Goal: Information Seeking & Learning: Find specific fact

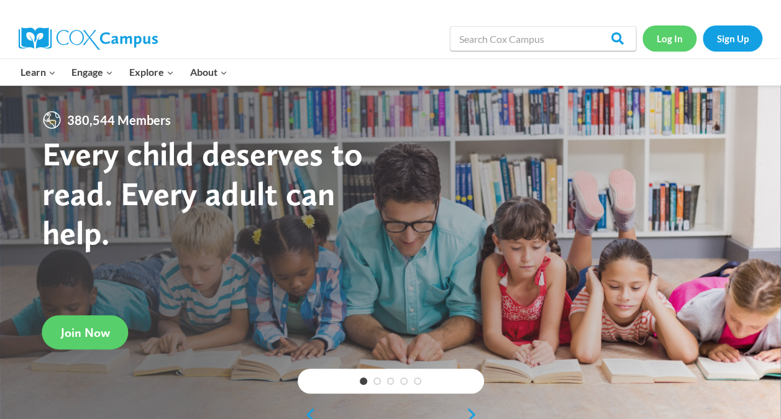
click at [672, 46] on link "Log In" at bounding box center [669, 37] width 54 height 25
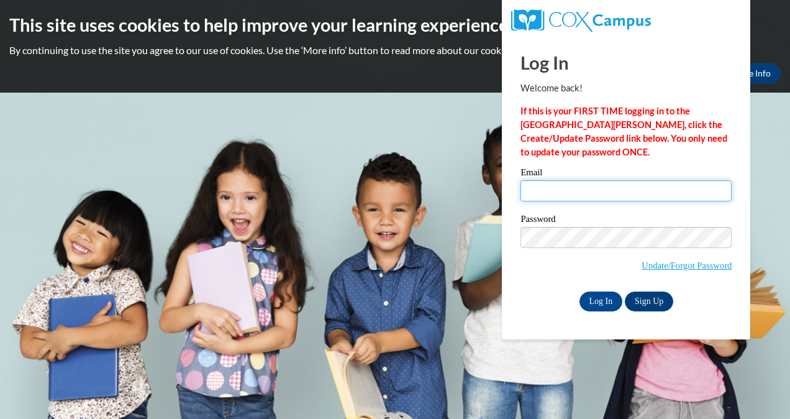
type input "rebeccaskitchens@gmail.com"
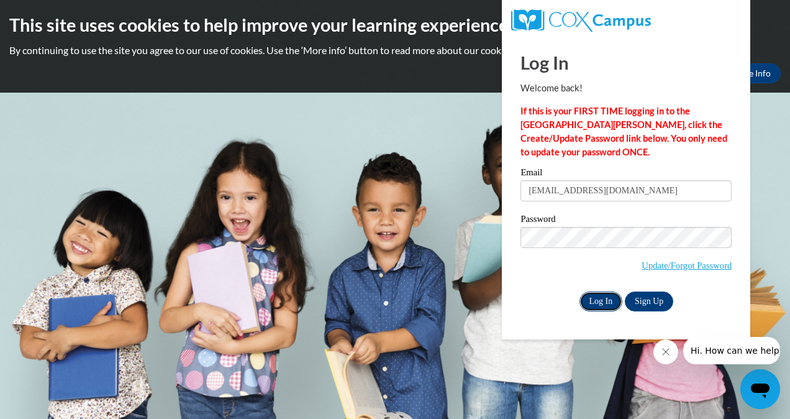
click at [611, 302] on input "Log In" at bounding box center [600, 301] width 43 height 20
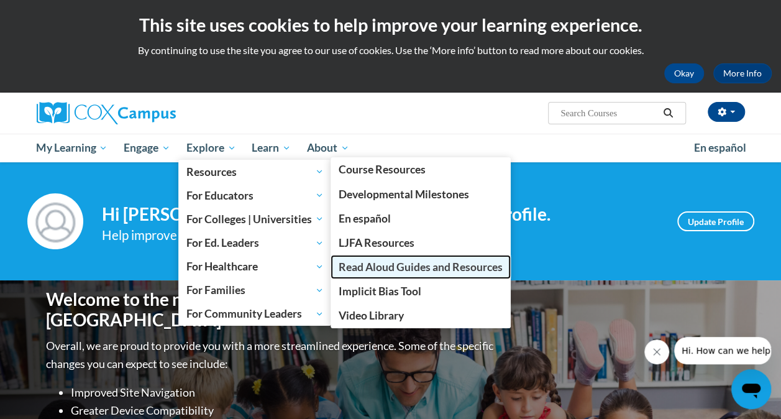
click at [388, 266] on span "Read Aloud Guides and Resources" at bounding box center [420, 266] width 164 height 13
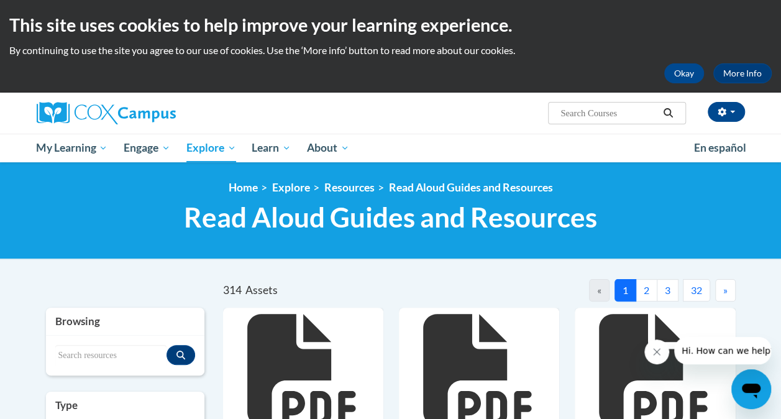
click at [630, 114] on input "Search..." at bounding box center [608, 113] width 99 height 15
click at [645, 112] on input "Search..." at bounding box center [608, 113] width 99 height 15
click at [699, 73] on button "Okay" at bounding box center [684, 73] width 40 height 20
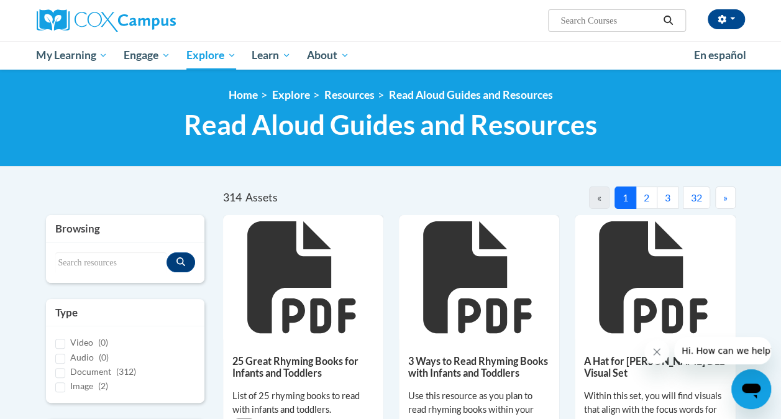
click at [446, 33] on div "Rebecca Kitchens (America/New_York UTC-04:00) My Profile Inbox My Transcripts L…" at bounding box center [390, 20] width 727 height 41
click at [117, 257] on input "Search resources" at bounding box center [110, 262] width 111 height 21
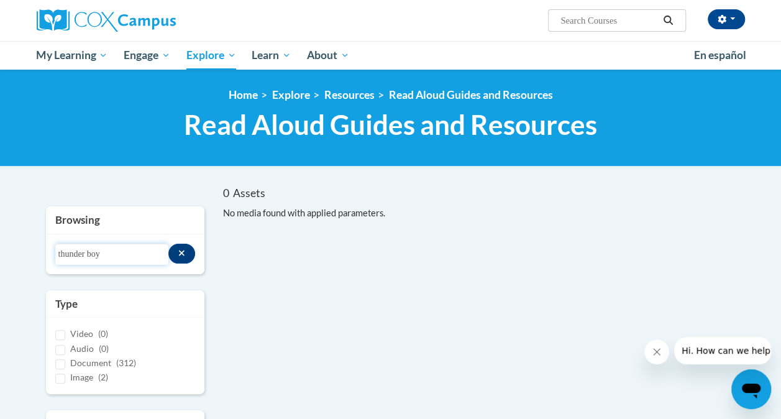
click at [123, 250] on input "thunder boy" at bounding box center [112, 253] width 114 height 21
click at [136, 249] on input "thunder boy junior" at bounding box center [112, 253] width 114 height 21
type input "thunder boy jr"
drag, startPoint x: 138, startPoint y: 251, endPoint x: 0, endPoint y: 246, distance: 137.9
click at [0, 247] on html "Rebecca Kitchens (America/New_York UTC-04:00) My Profile Inbox My Transcripts L…" at bounding box center [390, 209] width 781 height 419
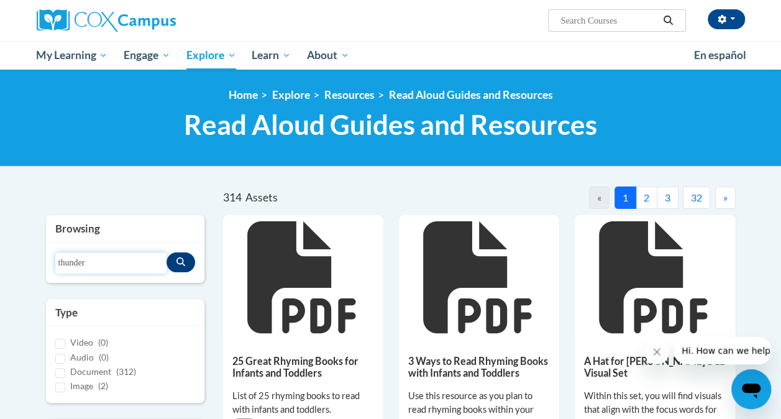
type input "thunder"
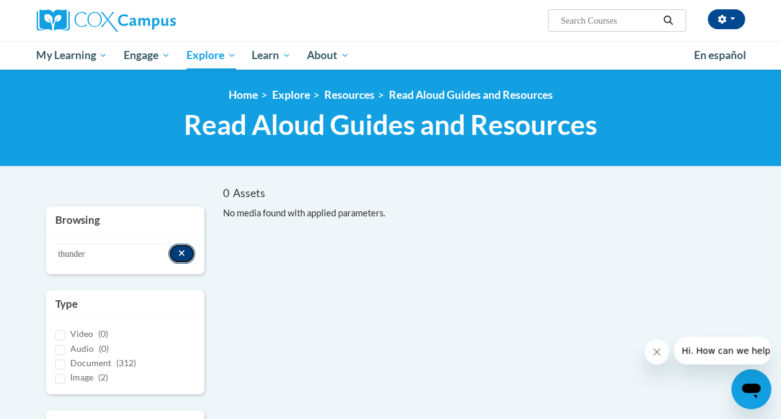
click at [183, 247] on button "Search resources" at bounding box center [181, 253] width 27 height 20
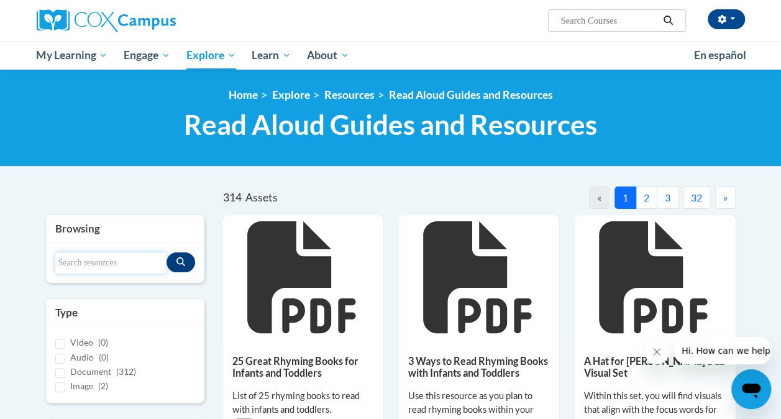
click at [127, 260] on input "Search resources" at bounding box center [110, 262] width 111 height 21
type input "rain school"
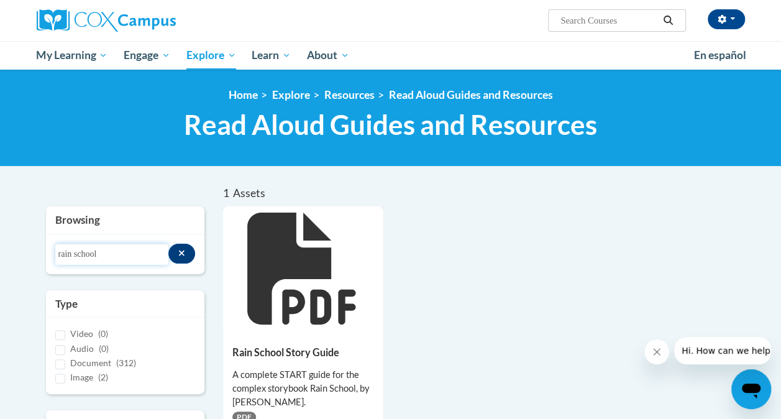
scroll to position [62, 0]
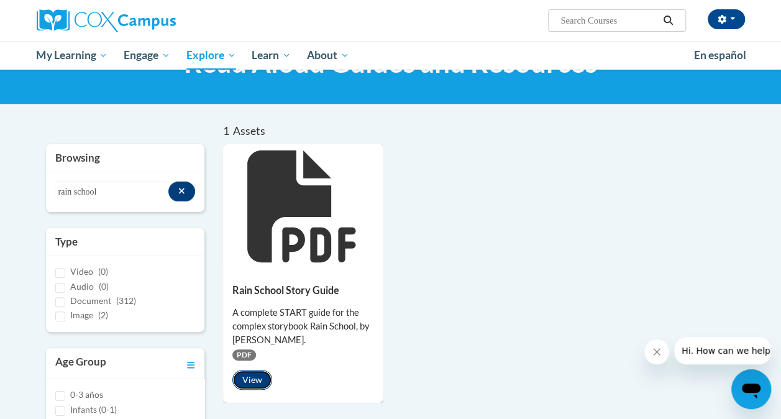
click at [253, 383] on button "View" at bounding box center [252, 379] width 40 height 20
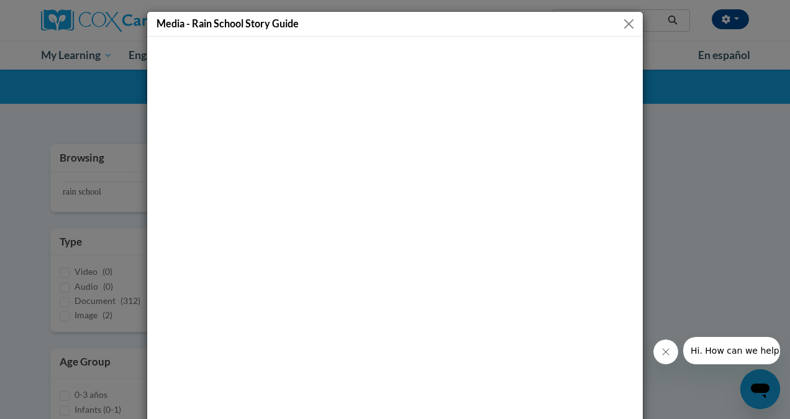
click at [623, 28] on button "Close" at bounding box center [629, 24] width 16 height 16
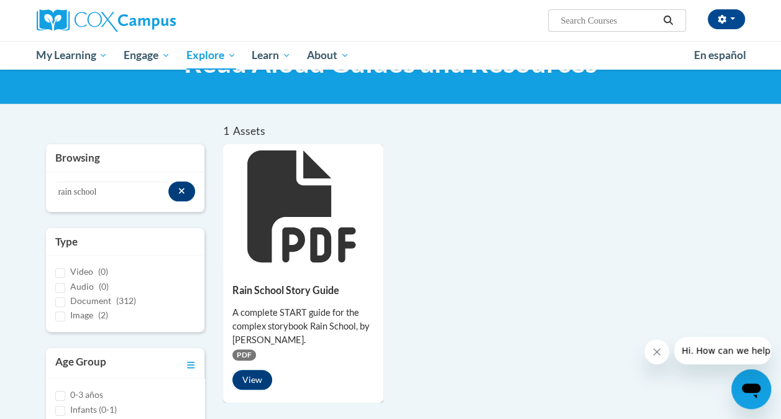
click at [629, 167] on div "Rain School Story Guide A complete START guide for the complex storybook Rain S…" at bounding box center [479, 273] width 512 height 258
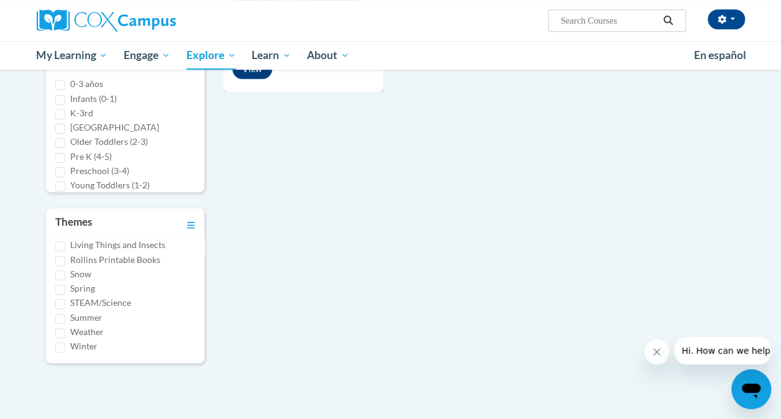
scroll to position [186, 0]
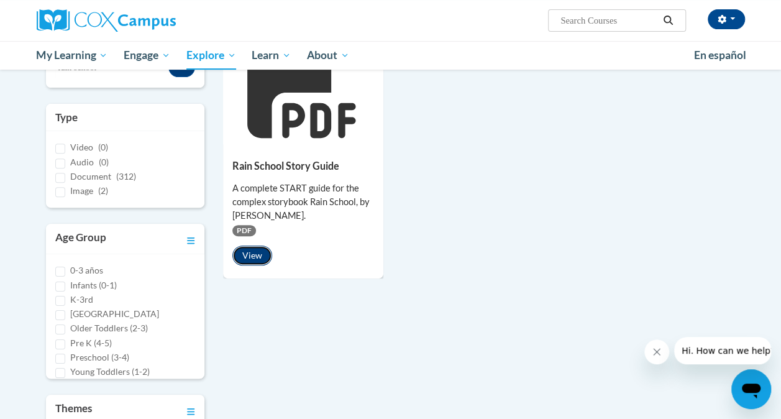
click at [259, 259] on button "View" at bounding box center [252, 255] width 40 height 20
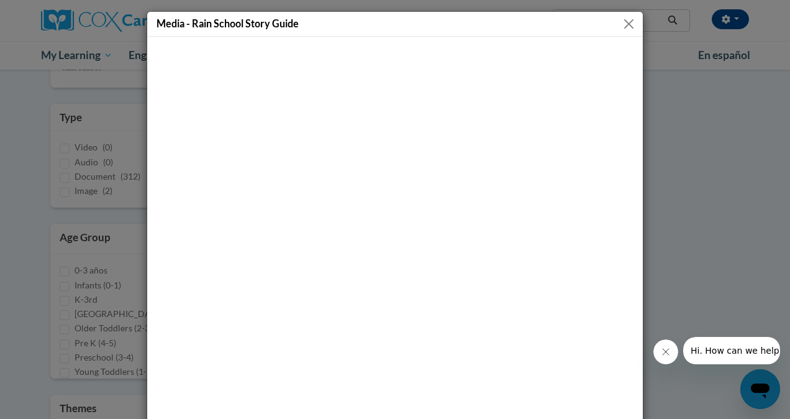
click at [718, 138] on div "Media - Rain School Story Guide" at bounding box center [395, 209] width 790 height 419
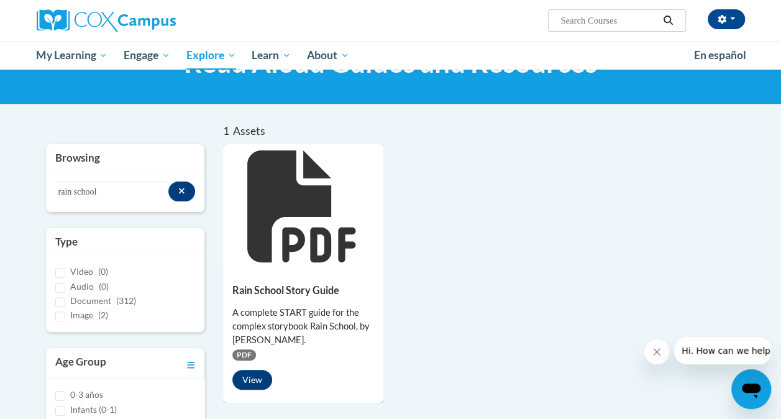
scroll to position [0, 0]
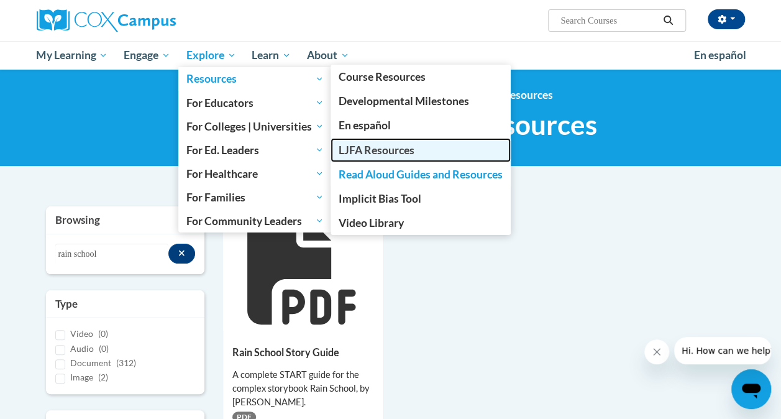
click at [378, 151] on span "LJFA Resources" at bounding box center [376, 149] width 76 height 13
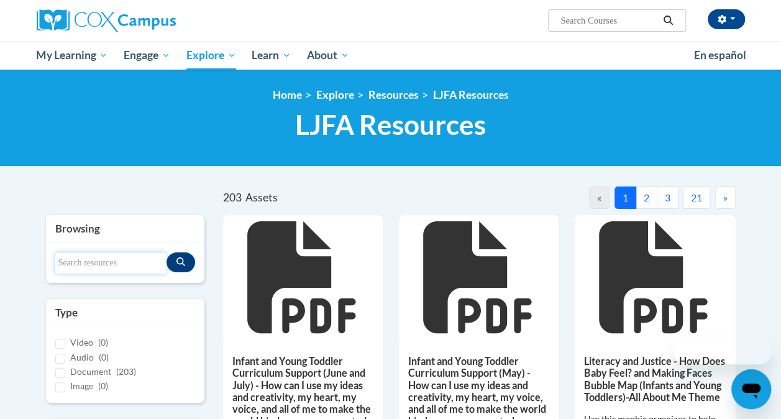
click at [98, 267] on input "Search resources" at bounding box center [110, 262] width 111 height 21
type input "thunder"
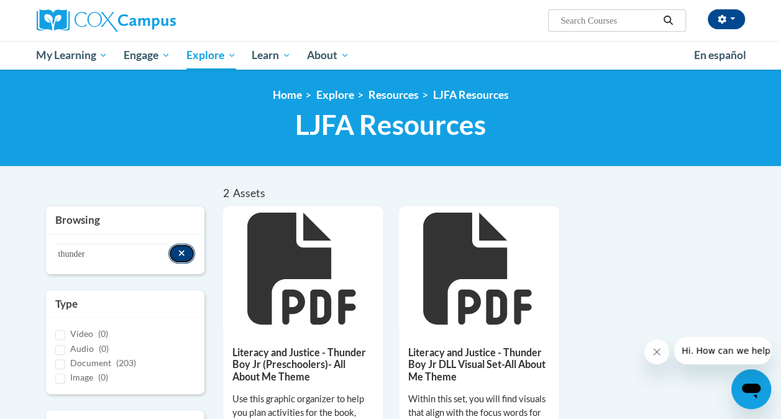
click at [178, 258] on button "Search resources" at bounding box center [181, 253] width 27 height 20
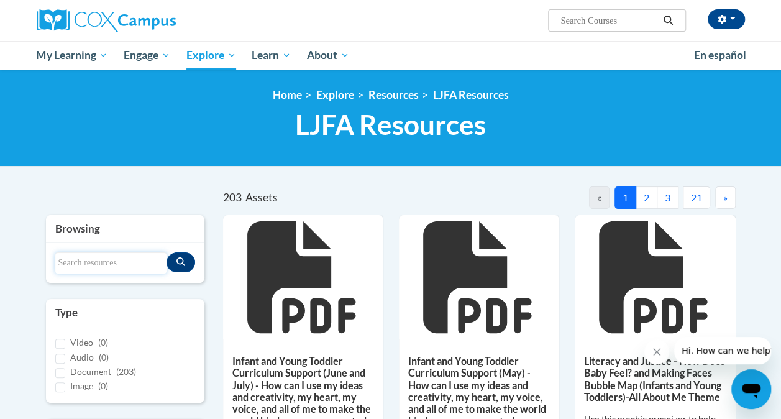
click at [119, 258] on input "Search resources" at bounding box center [110, 262] width 111 height 21
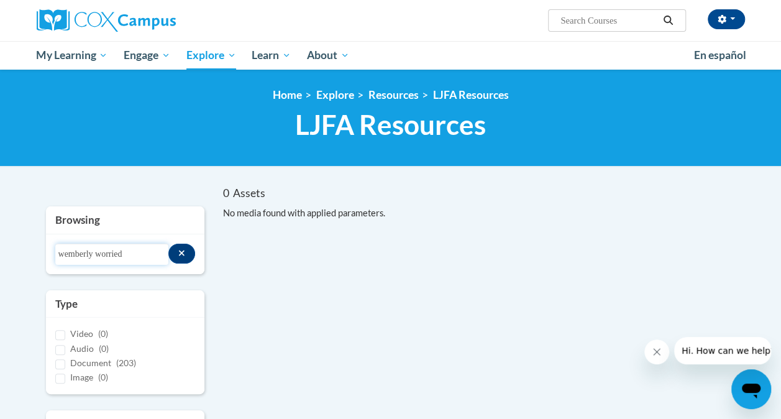
click at [102, 251] on input "wemberly worried" at bounding box center [112, 253] width 114 height 21
click at [99, 252] on input "wemberly worried" at bounding box center [112, 253] width 114 height 21
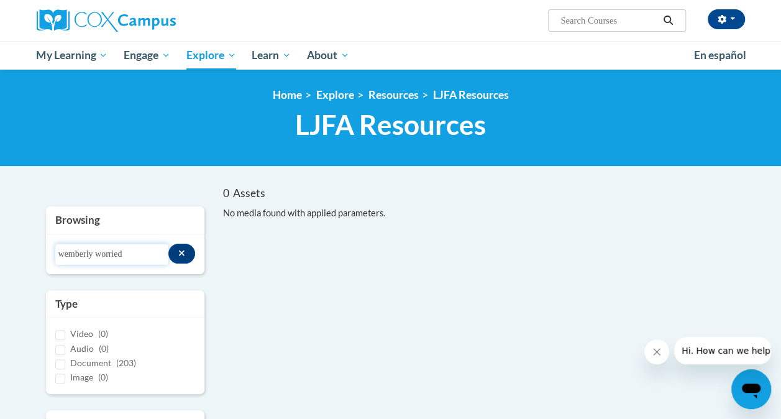
click at [99, 252] on input "wemberly worried" at bounding box center [112, 253] width 114 height 21
type input "worried"
click at [183, 256] on icon "Search resources" at bounding box center [181, 252] width 7 height 9
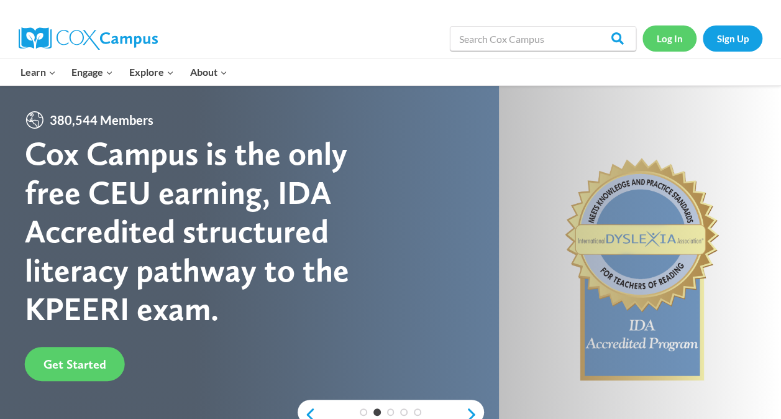
click at [682, 42] on link "Log In" at bounding box center [669, 37] width 54 height 25
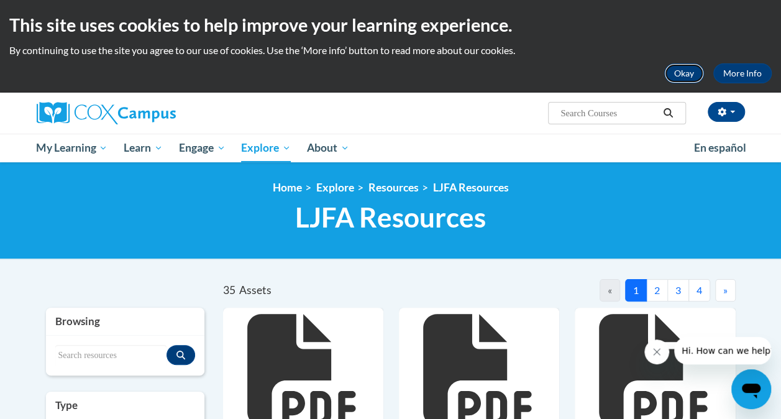
click at [686, 68] on button "Okay" at bounding box center [684, 73] width 40 height 20
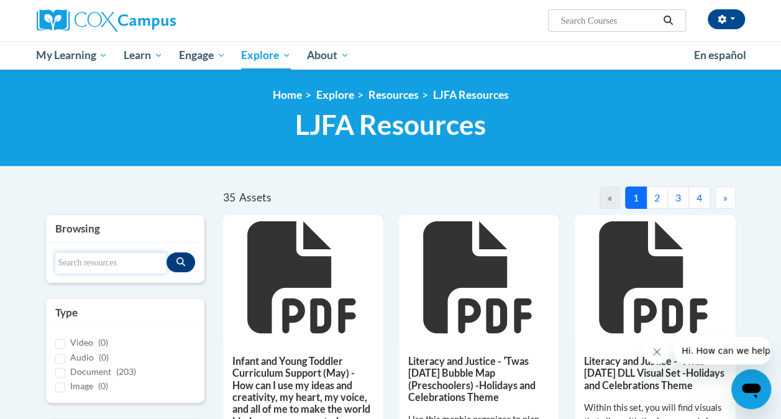
click at [107, 266] on input "Search resources" at bounding box center [110, 262] width 111 height 21
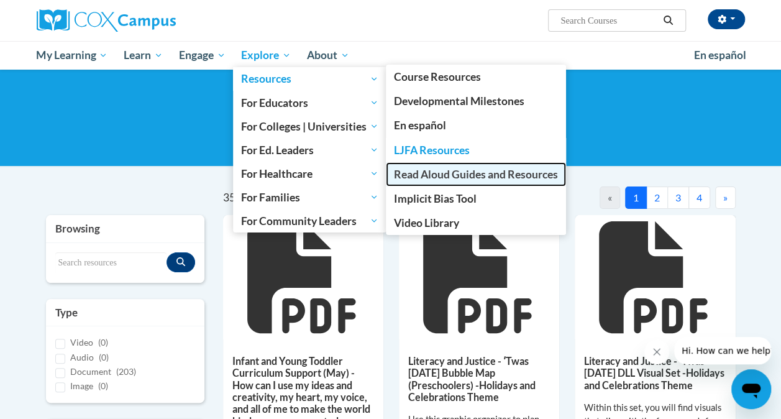
click at [445, 168] on span "Read Aloud Guides and Resources" at bounding box center [476, 174] width 164 height 13
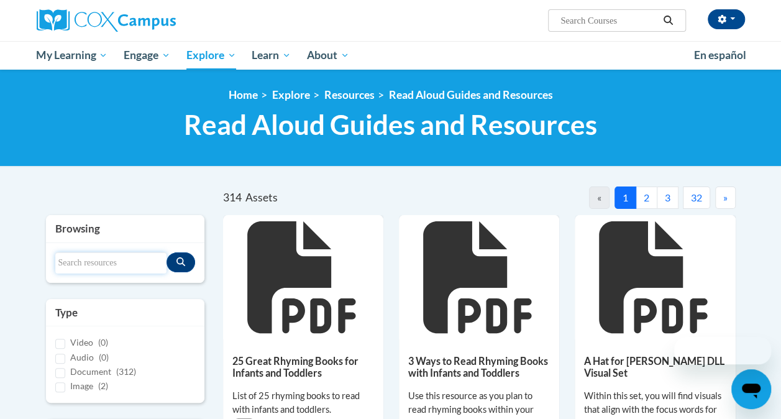
click at [88, 257] on input "Search resources" at bounding box center [110, 262] width 111 height 21
type input "rain"
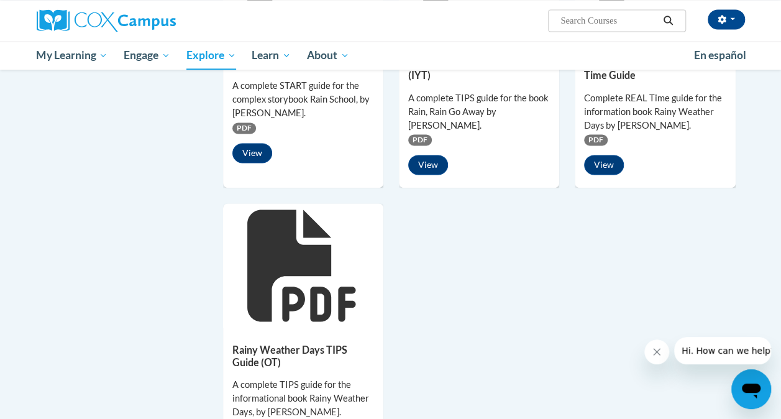
scroll to position [745, 0]
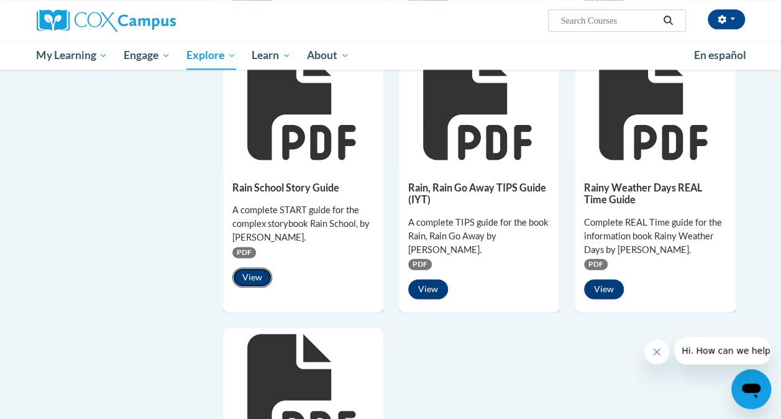
click at [247, 280] on button "View" at bounding box center [252, 277] width 40 height 20
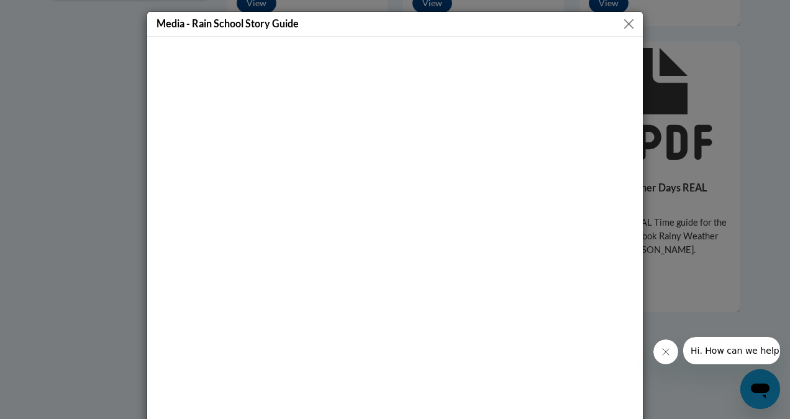
click at [623, 20] on button "Close" at bounding box center [629, 24] width 16 height 16
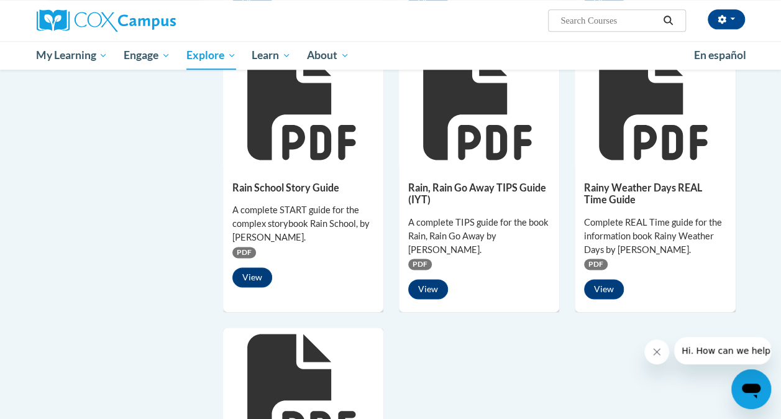
click at [512, 358] on div "Eating the Rainbow TIPS Guide (IYT) A complete TIPS guide for the informational…" at bounding box center [479, 34] width 512 height 1128
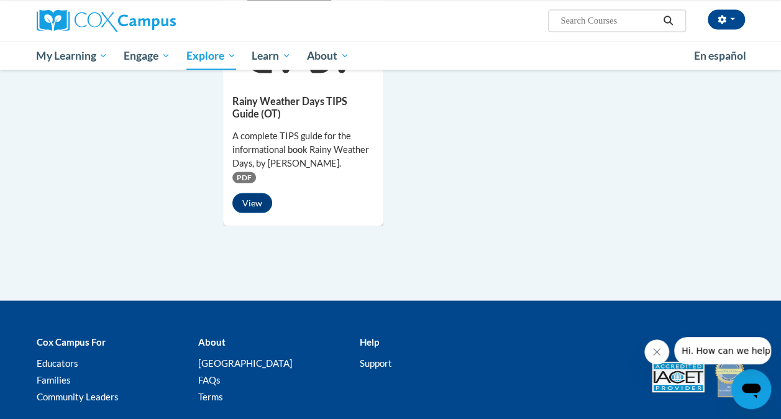
scroll to position [1056, 0]
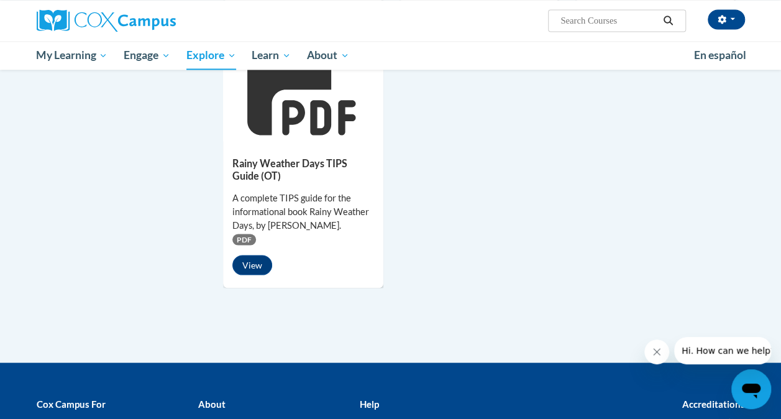
click at [656, 351] on icon "Close message from company" at bounding box center [656, 351] width 6 height 6
